Goal: Information Seeking & Learning: Learn about a topic

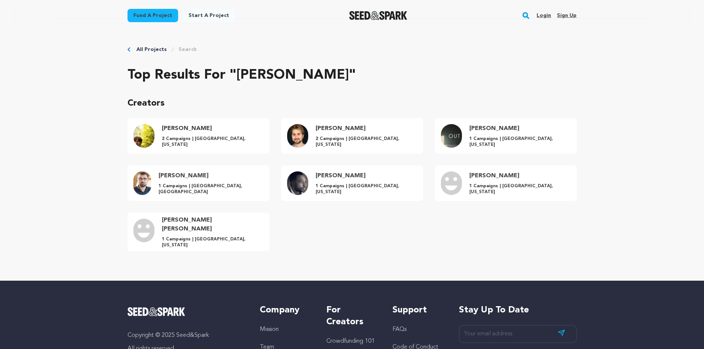
click at [525, 15] on rect "button" at bounding box center [525, 15] width 9 height 9
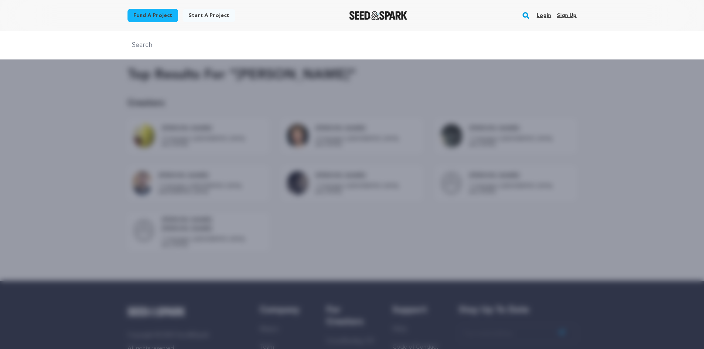
click at [261, 39] on div at bounding box center [352, 45] width 704 height 28
click at [250, 48] on input "text" at bounding box center [351, 45] width 449 height 11
type input "c"
type input "'"
paste input "text"
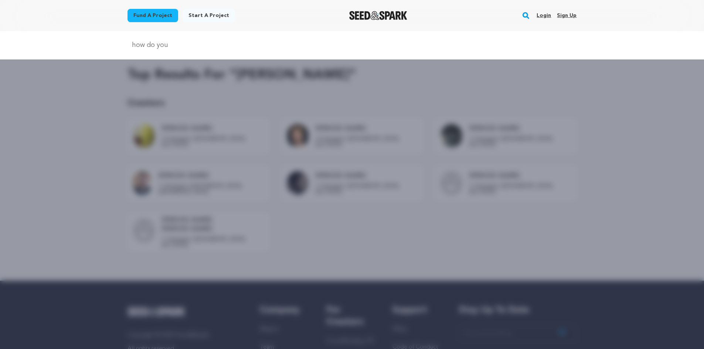
type input "how do yo"
type input "the moth and the light"
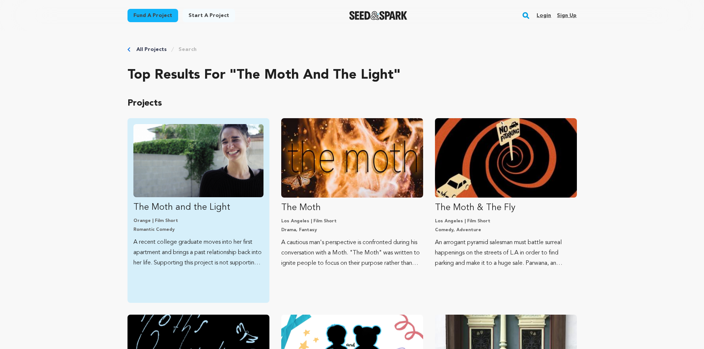
click at [192, 175] on img "Fund The Moth and the Light" at bounding box center [198, 160] width 130 height 73
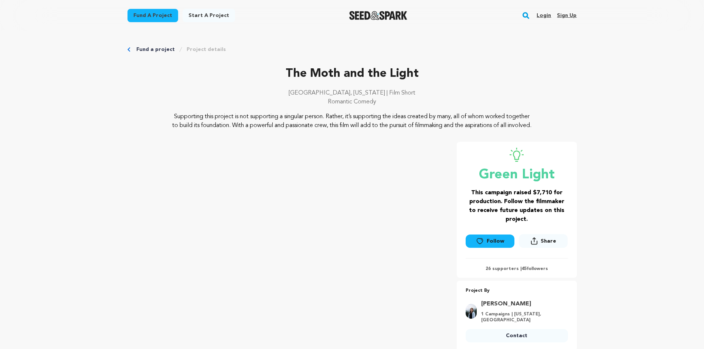
scroll to position [305, 0]
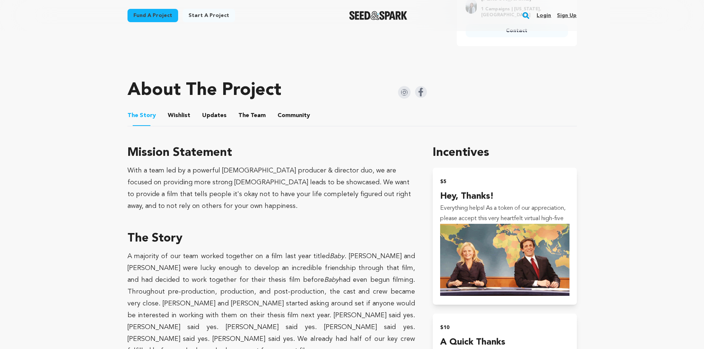
click at [180, 122] on button "Wishlist" at bounding box center [179, 117] width 18 height 18
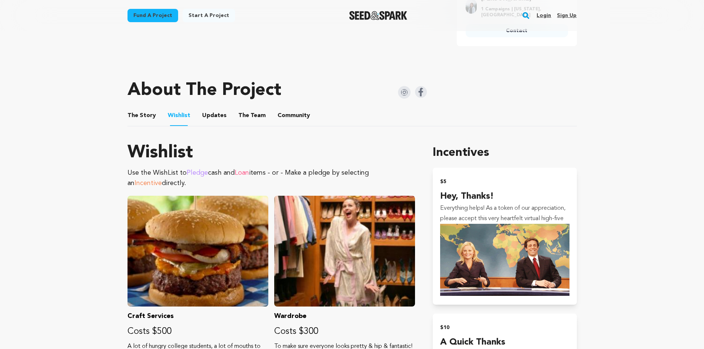
click at [219, 123] on button "Updates" at bounding box center [214, 117] width 18 height 18
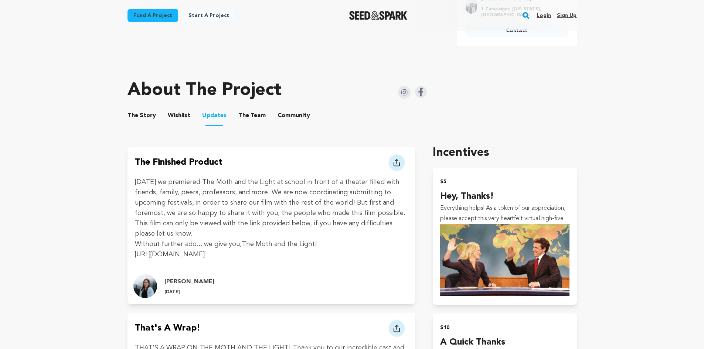
click at [205, 258] on link "https://www.youtube.com/watch?v=iQlL9MQ3bFs" at bounding box center [170, 254] width 70 height 7
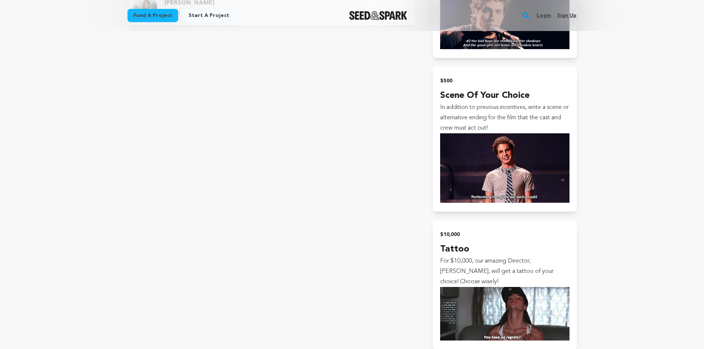
scroll to position [1067, 0]
